Goal: Check status: Check status

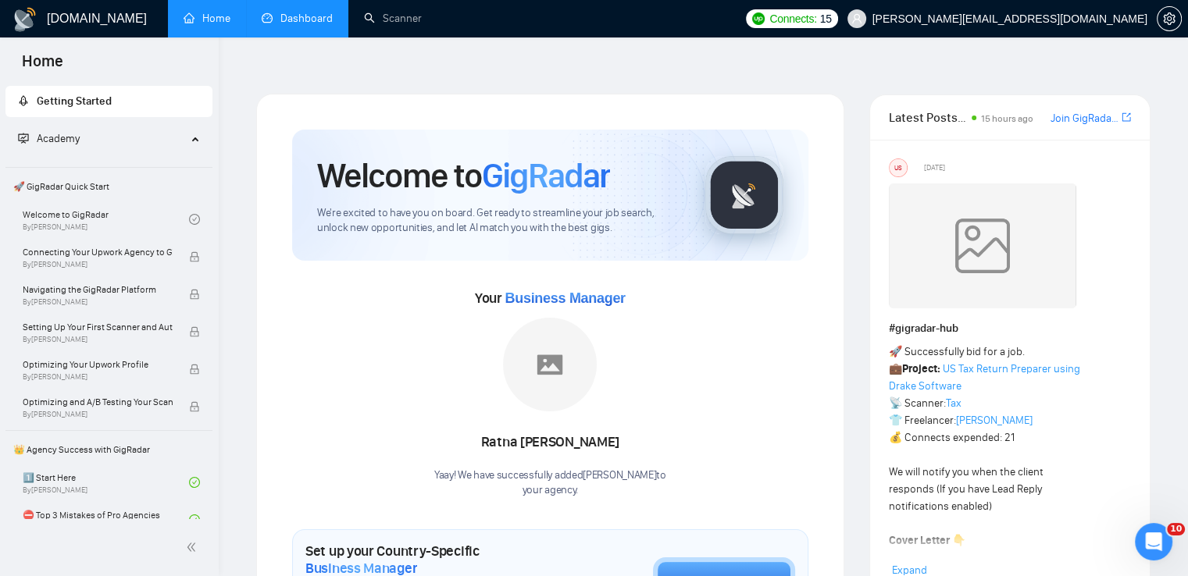
click at [284, 15] on link "Dashboard" at bounding box center [297, 18] width 71 height 13
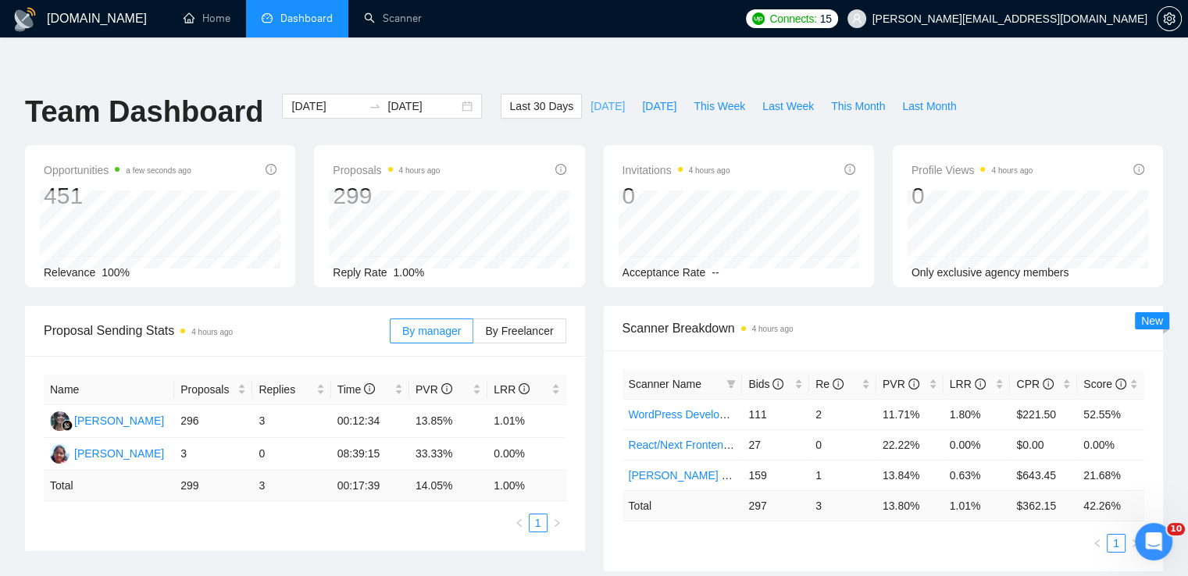
click at [590, 98] on span "[DATE]" at bounding box center [607, 106] width 34 height 17
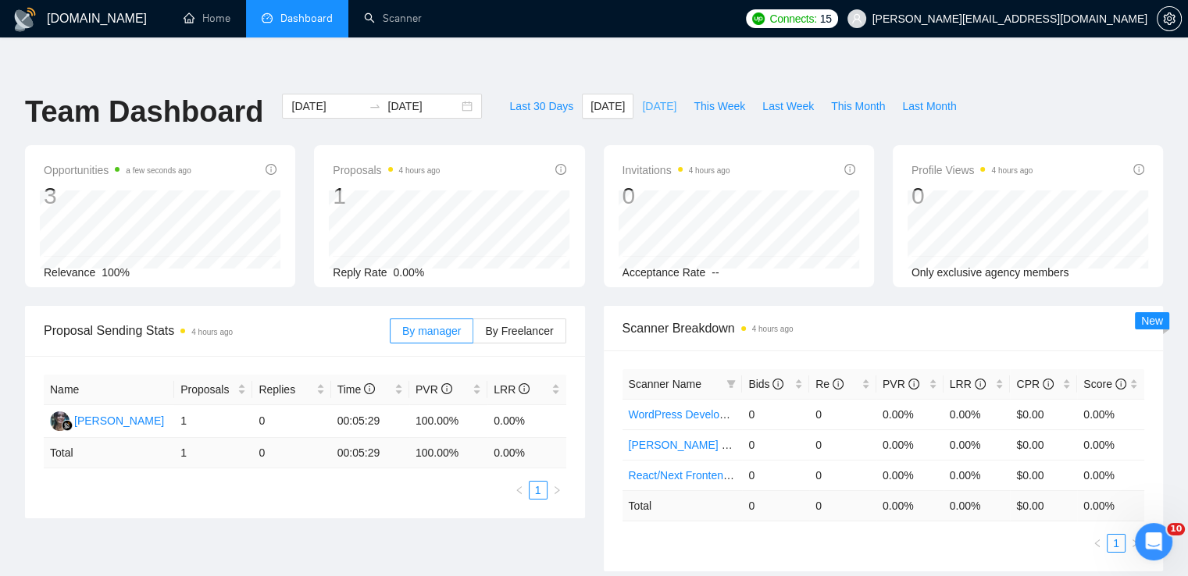
click at [642, 98] on span "[DATE]" at bounding box center [659, 106] width 34 height 17
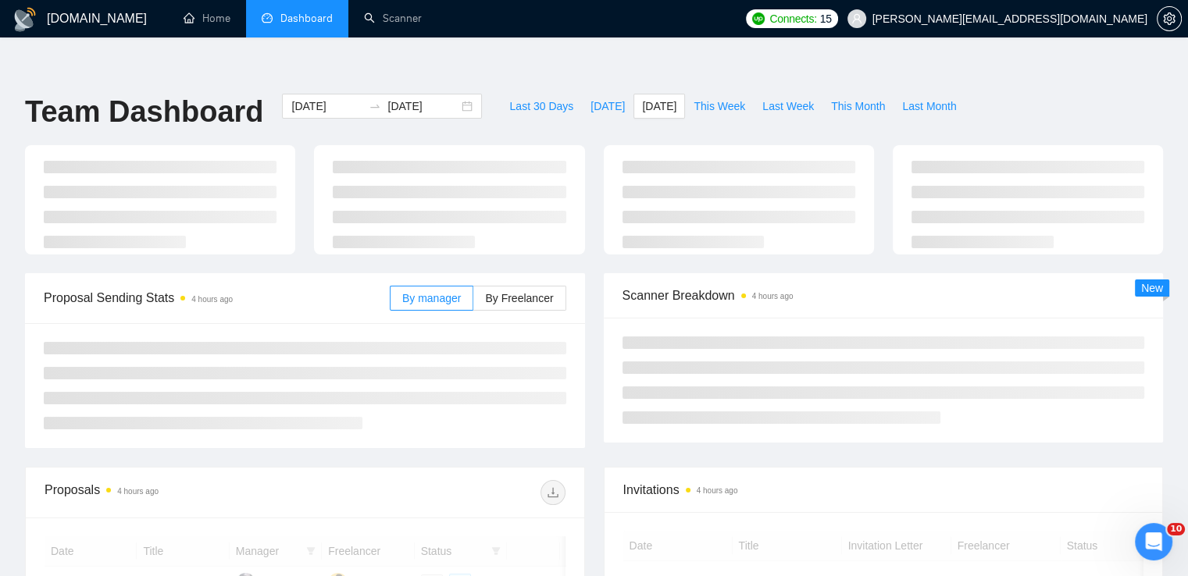
type input "[DATE]"
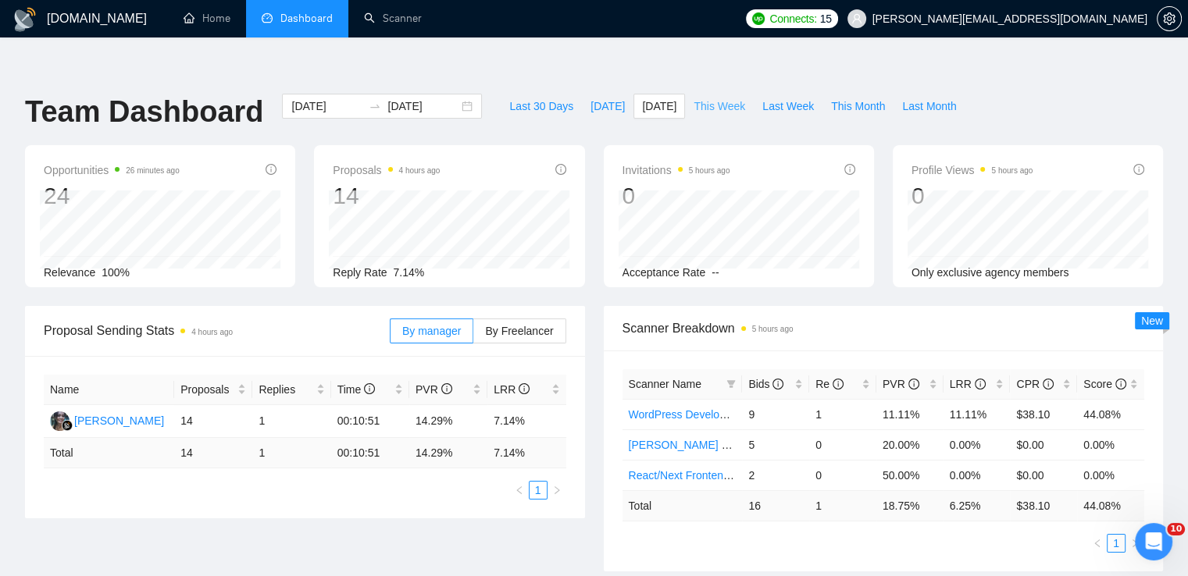
click at [704, 98] on span "This Week" at bounding box center [719, 106] width 52 height 17
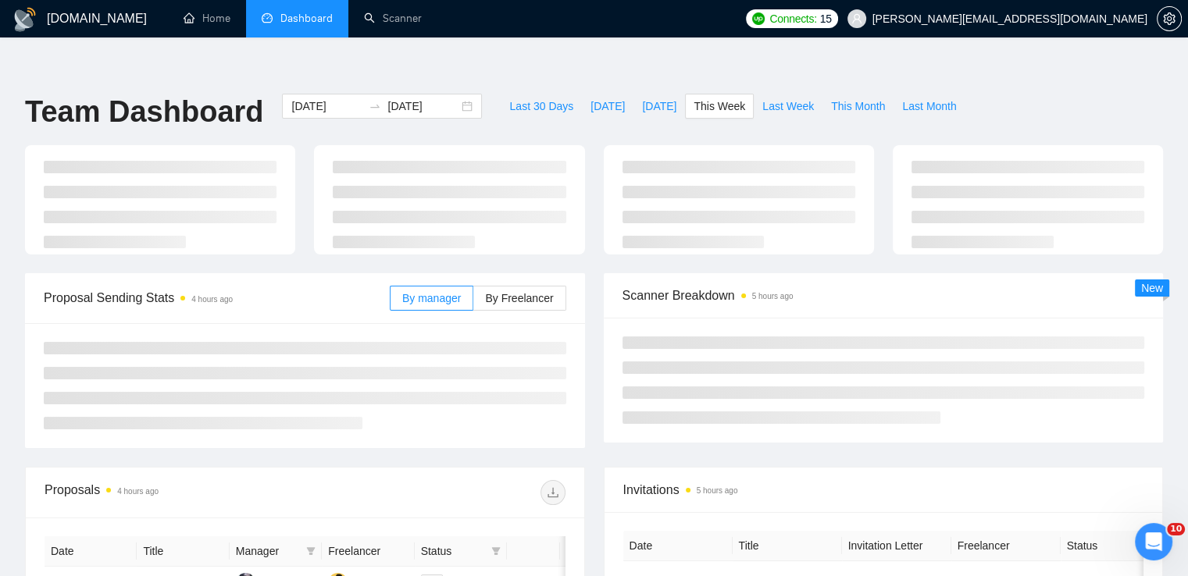
type input "[DATE]"
